Goal: Find specific page/section: Find specific page/section

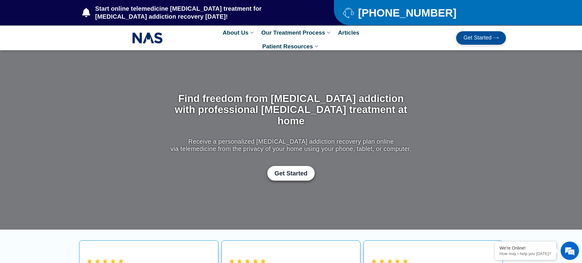
click at [491, 40] on span "Get Started" at bounding box center [478, 38] width 28 height 6
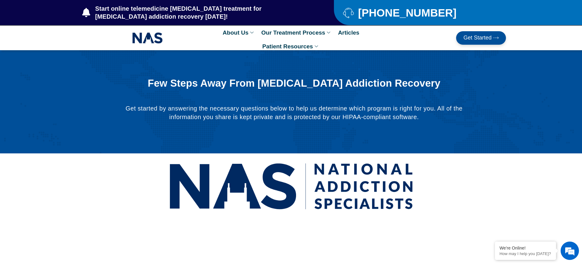
click at [474, 38] on span "Get Started" at bounding box center [478, 38] width 28 height 6
